Goal: Information Seeking & Learning: Learn about a topic

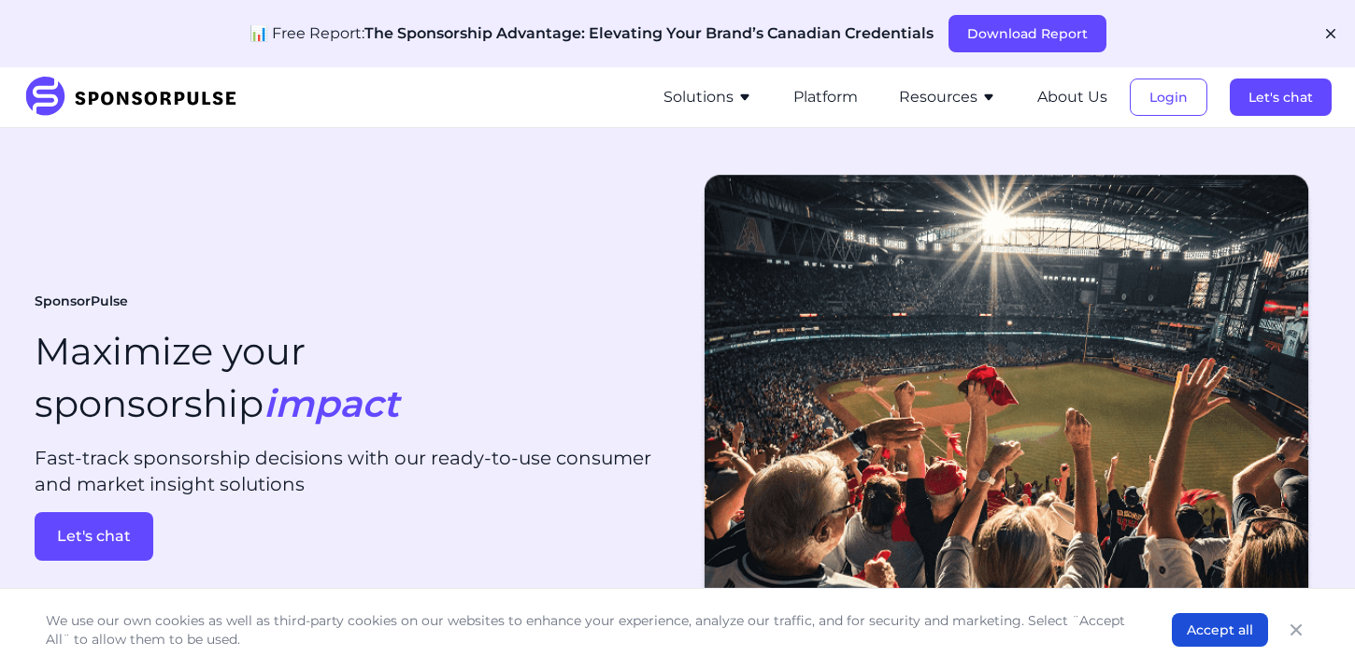
click at [721, 99] on button "Solutions" at bounding box center [708, 97] width 89 height 22
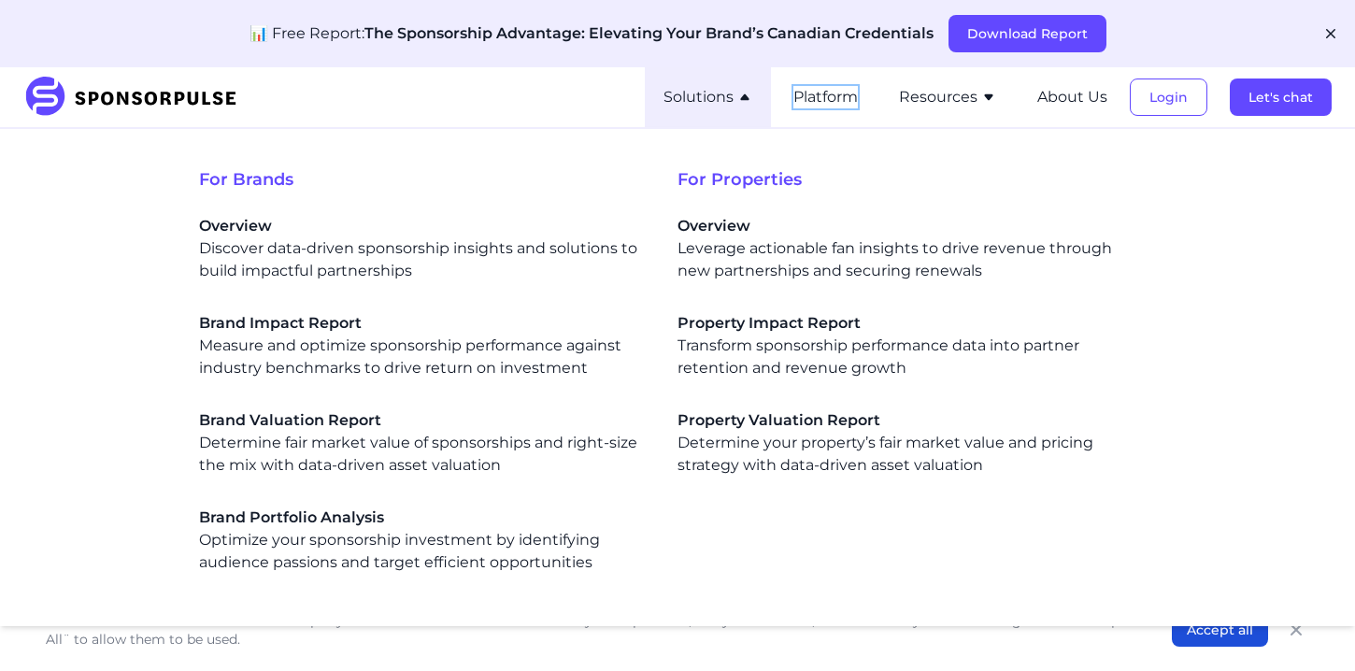
click at [834, 94] on button "Platform" at bounding box center [825, 97] width 64 height 22
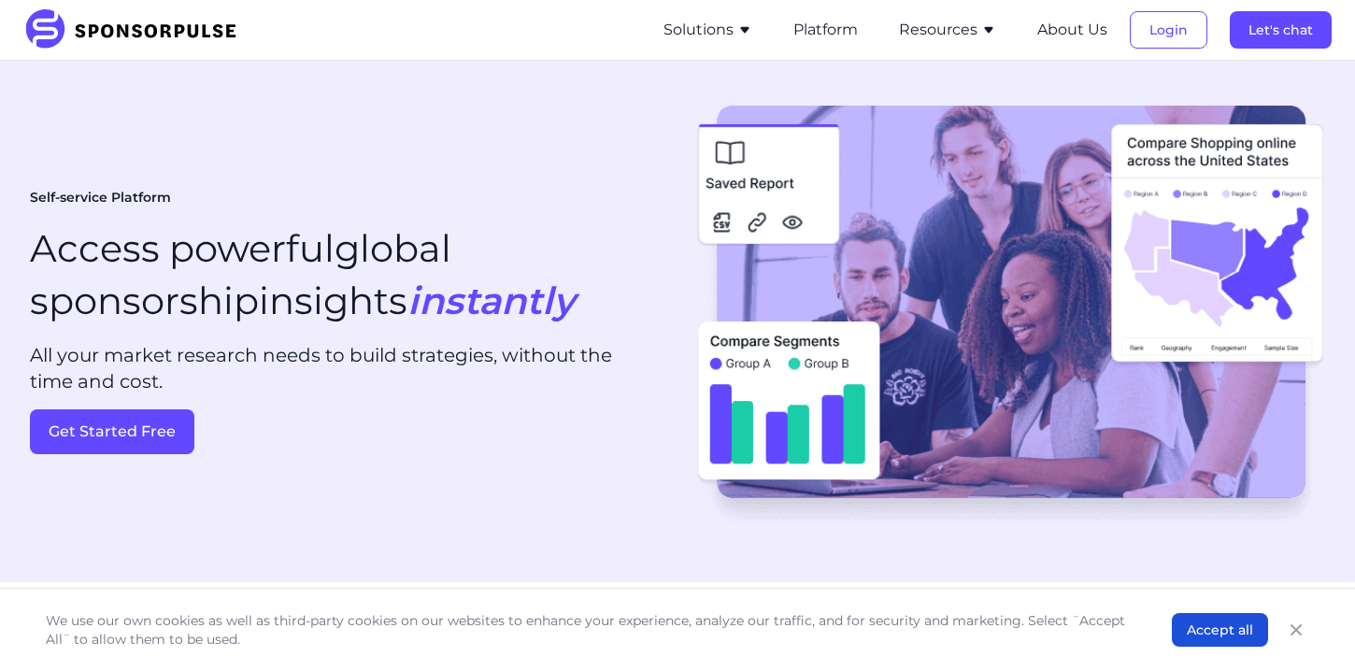
click at [955, 22] on button "Resources" at bounding box center [947, 30] width 97 height 22
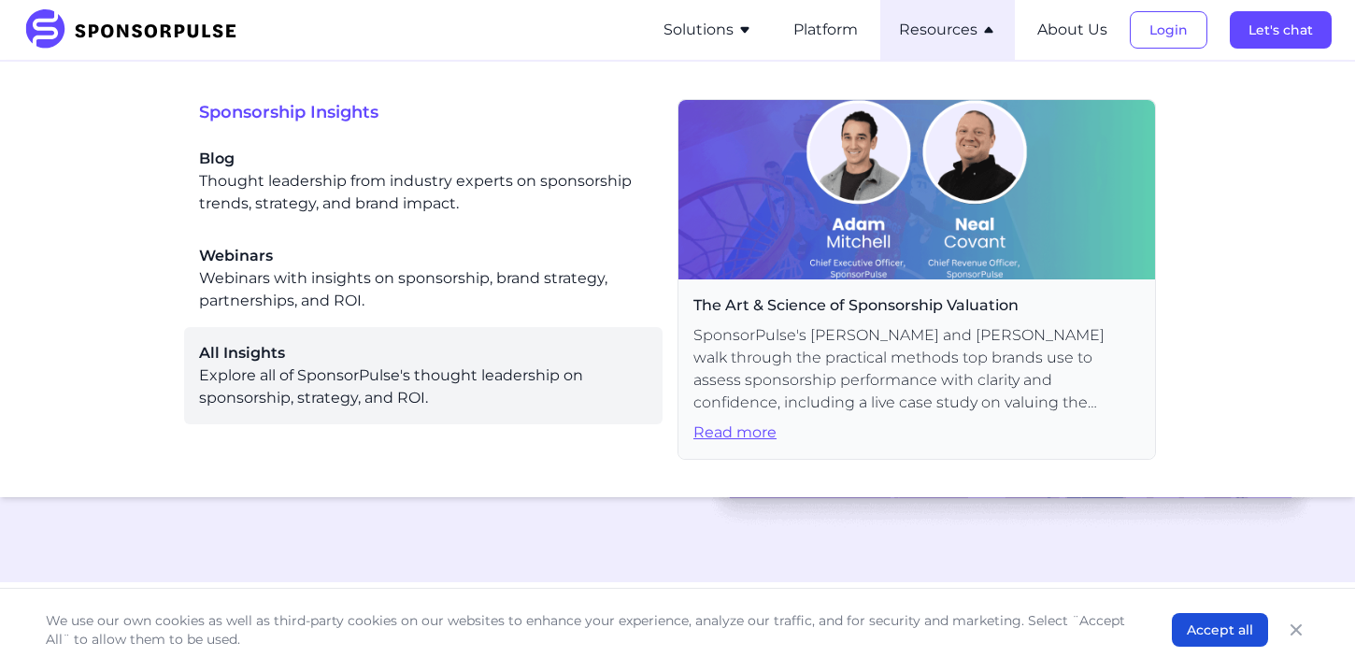
click at [444, 376] on div "All Insights Explore all of SponsorPulse's thought leadership on sponsorship, s…" at bounding box center [423, 375] width 449 height 67
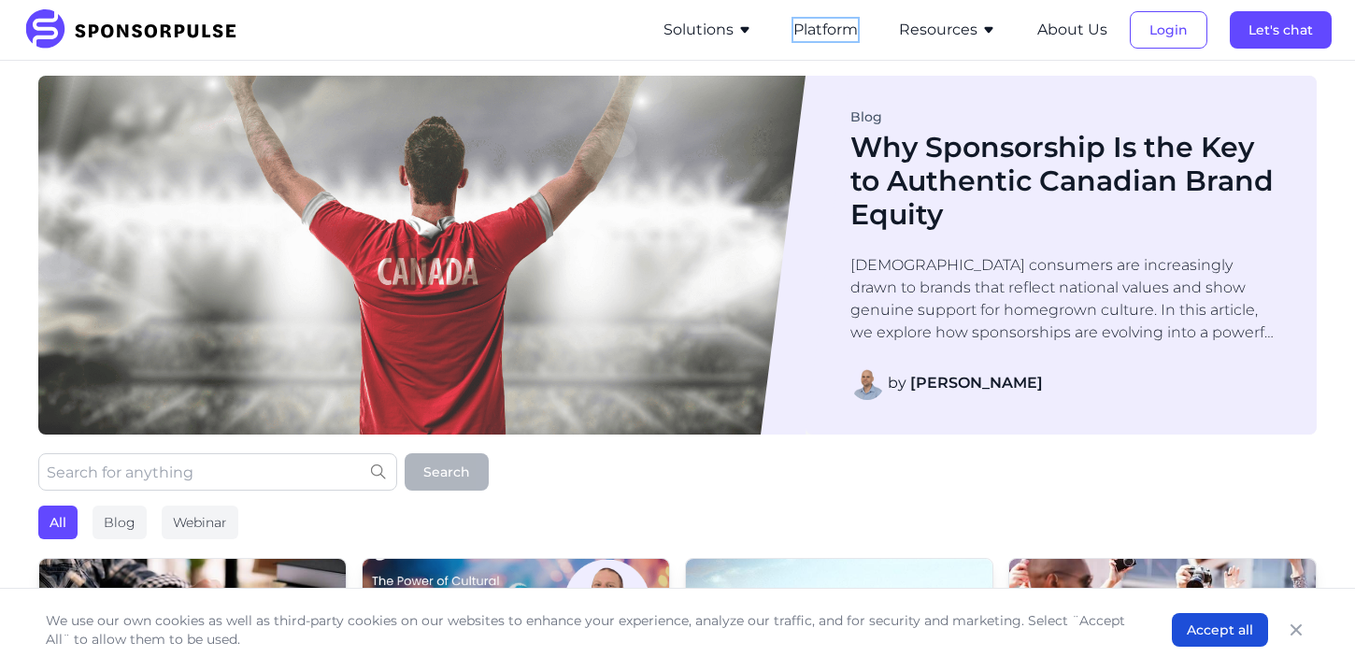
click at [814, 23] on button "Platform" at bounding box center [825, 30] width 64 height 22
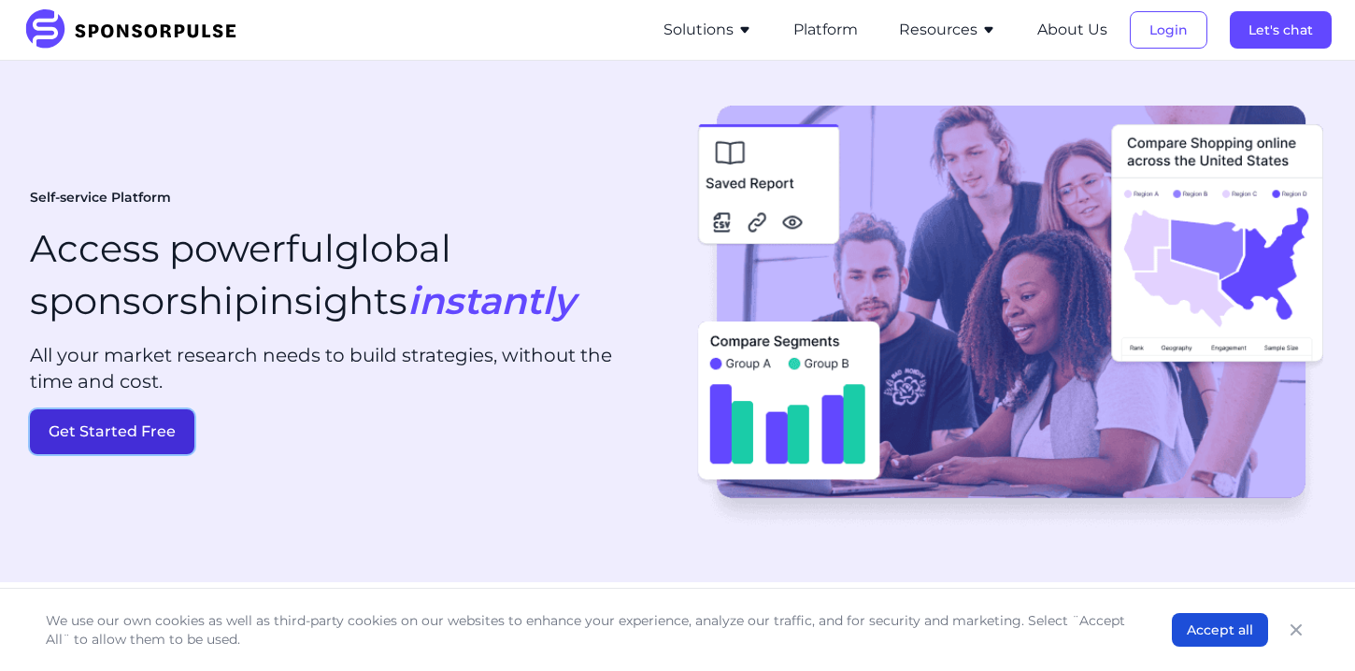
click at [118, 430] on button "Get Started Free" at bounding box center [112, 431] width 164 height 45
